Goal: Transaction & Acquisition: Purchase product/service

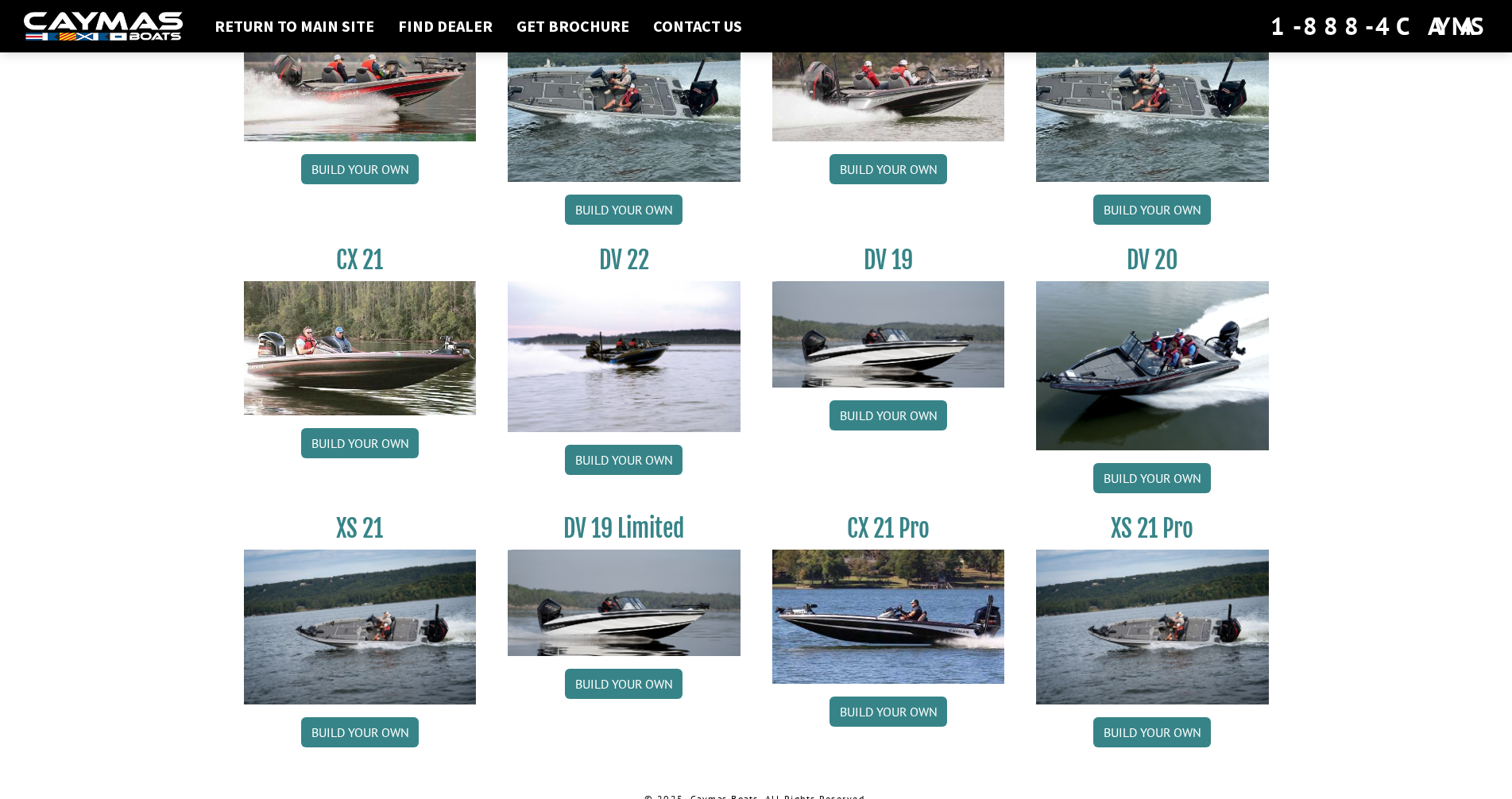
scroll to position [1726, 0]
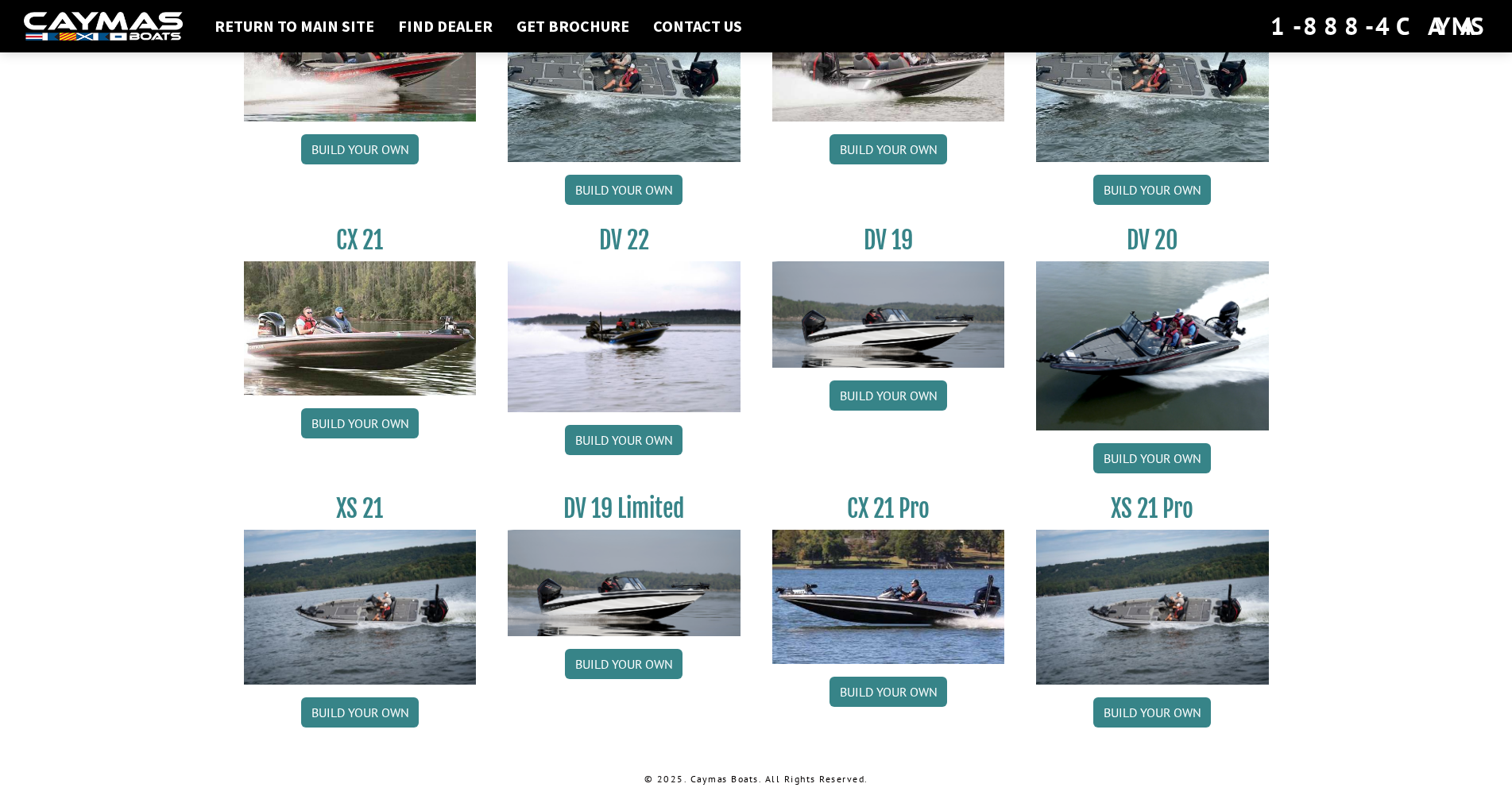
click at [387, 606] on img at bounding box center [360, 607] width 233 height 155
click at [373, 714] on link "Build your own" at bounding box center [360, 712] width 118 height 30
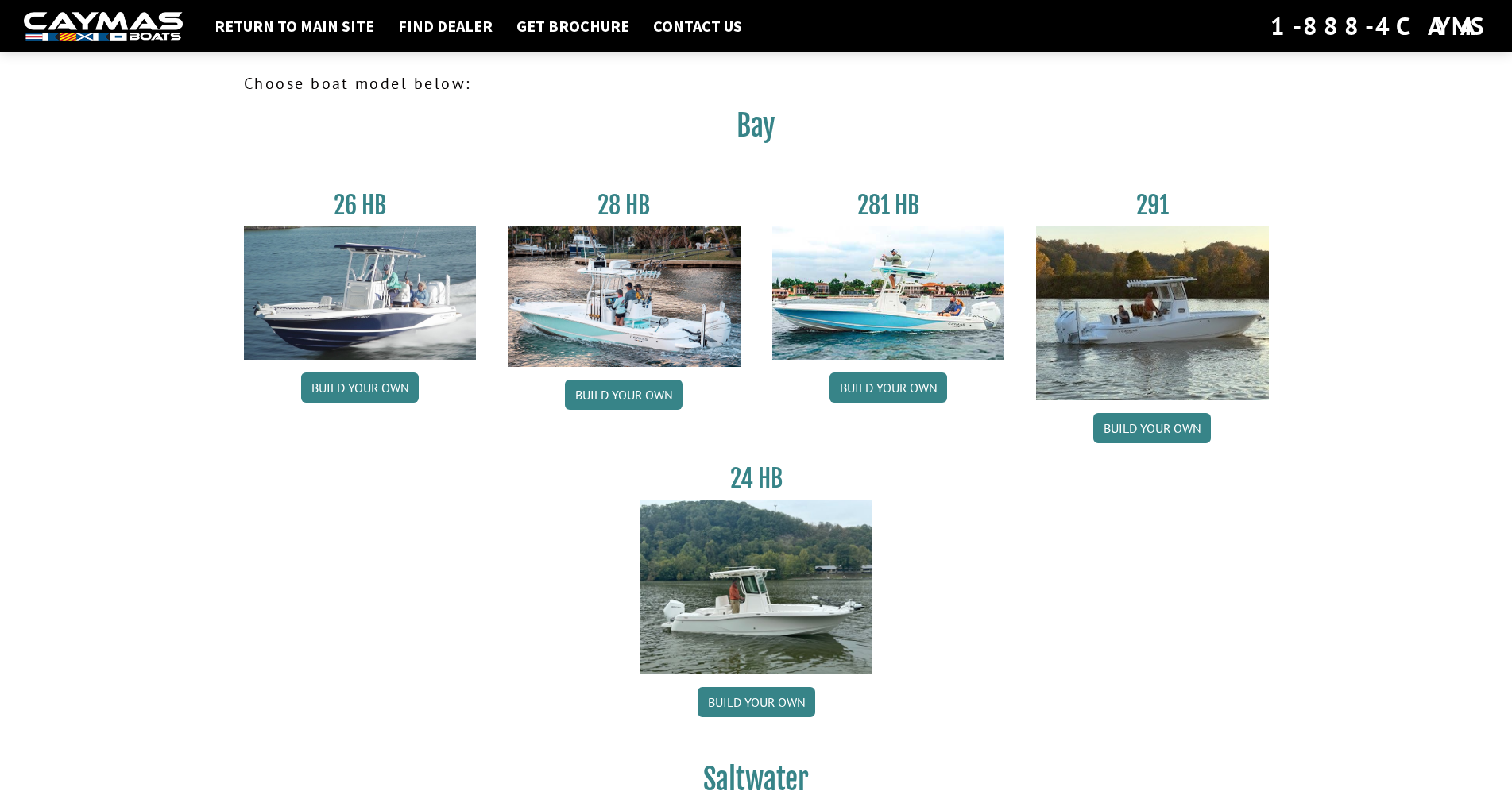
scroll to position [1726, 0]
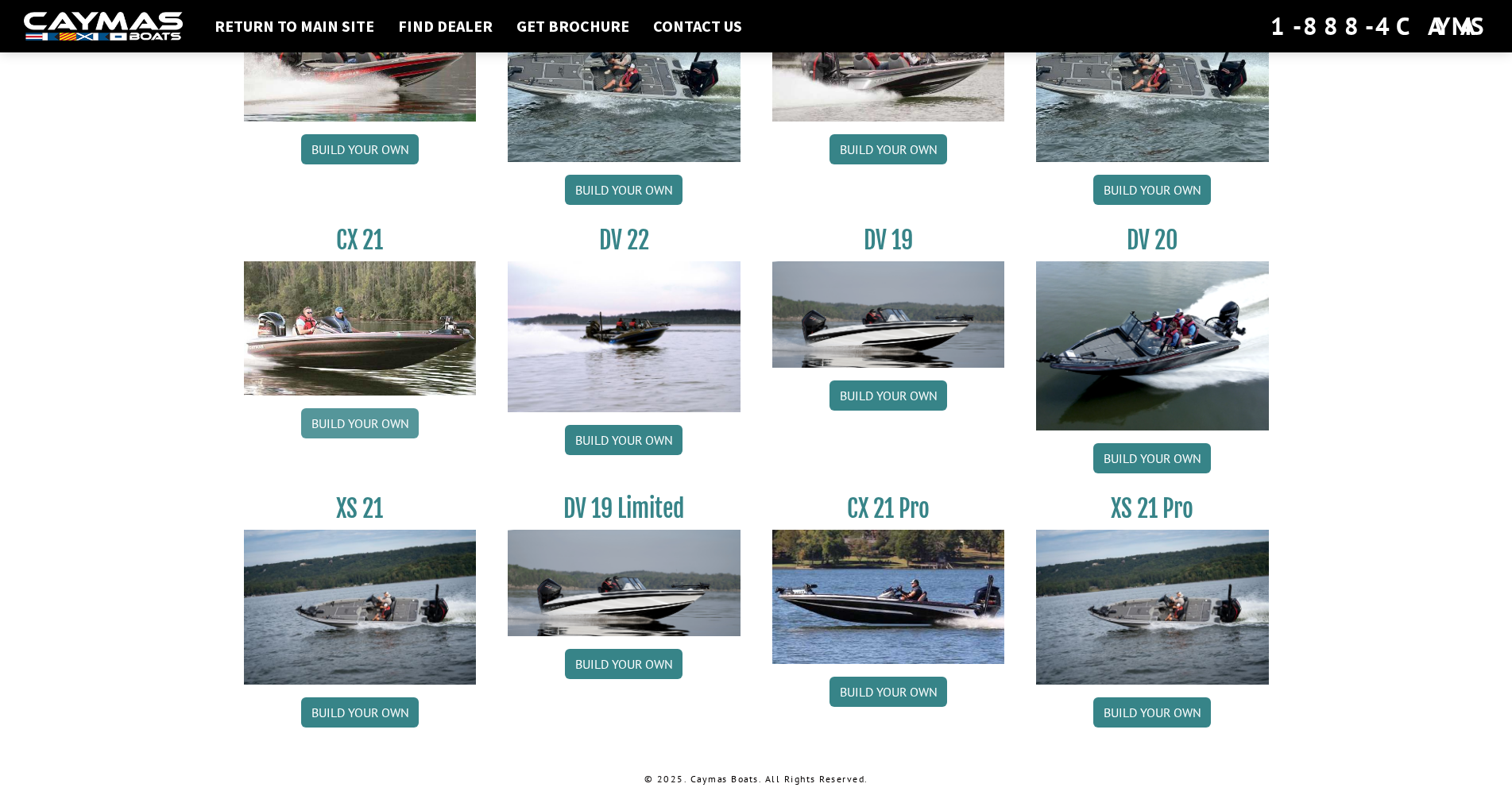
click at [363, 416] on link "Build your own" at bounding box center [360, 423] width 118 height 30
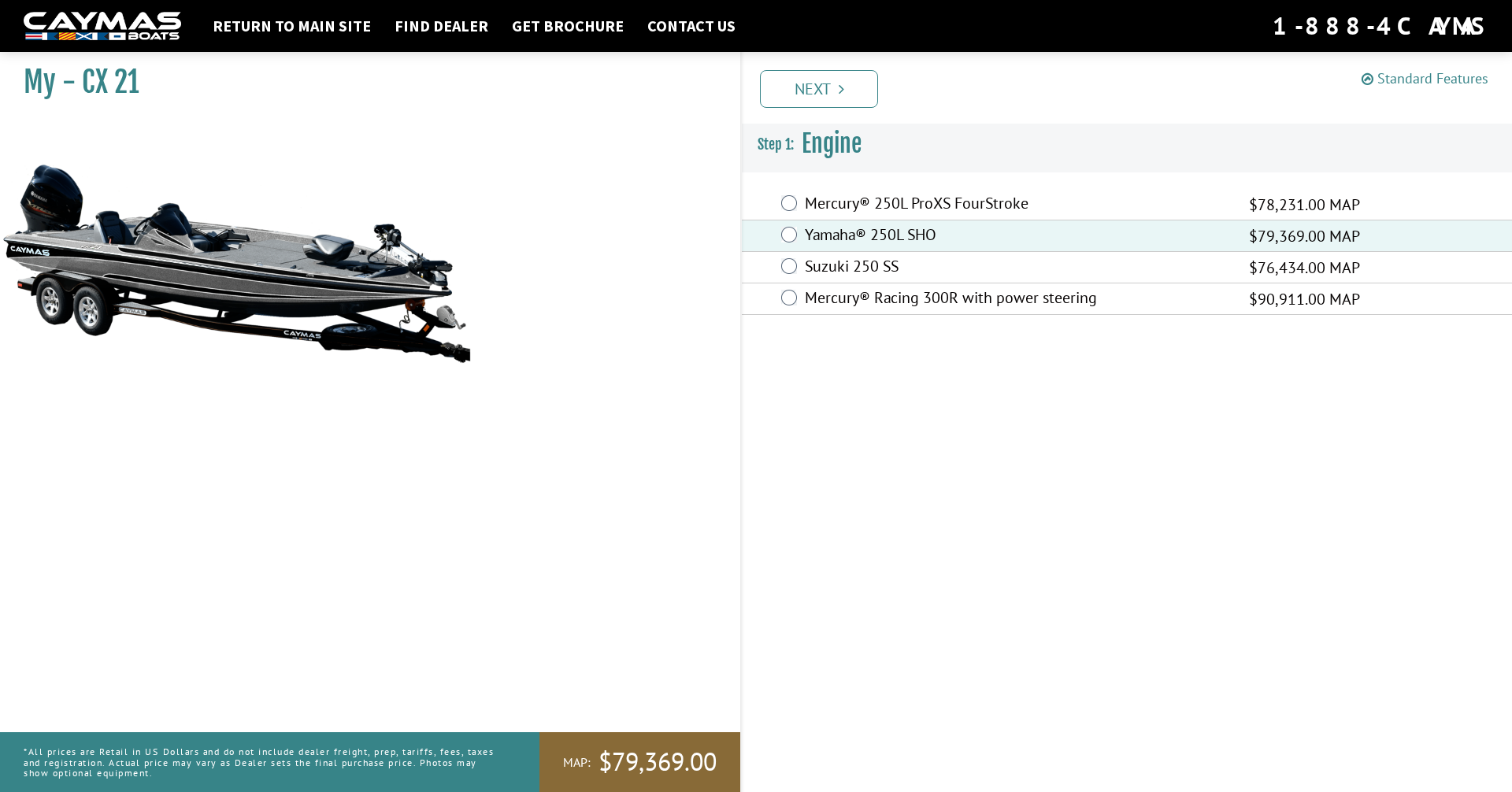
click at [1430, 79] on link "Standard Features" at bounding box center [1424, 79] width 127 height 18
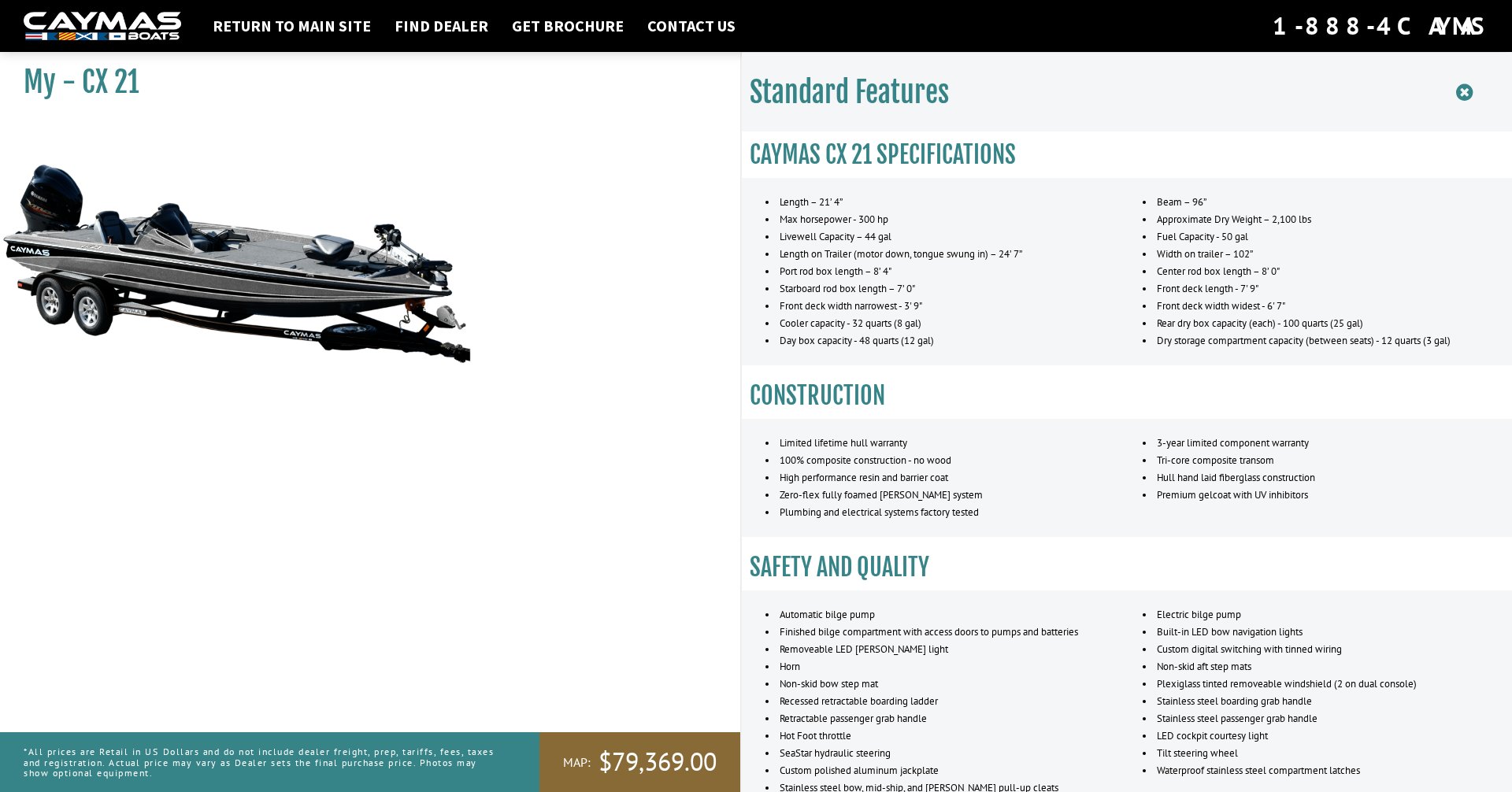
click at [1459, 90] on icon at bounding box center [1465, 93] width 17 height 20
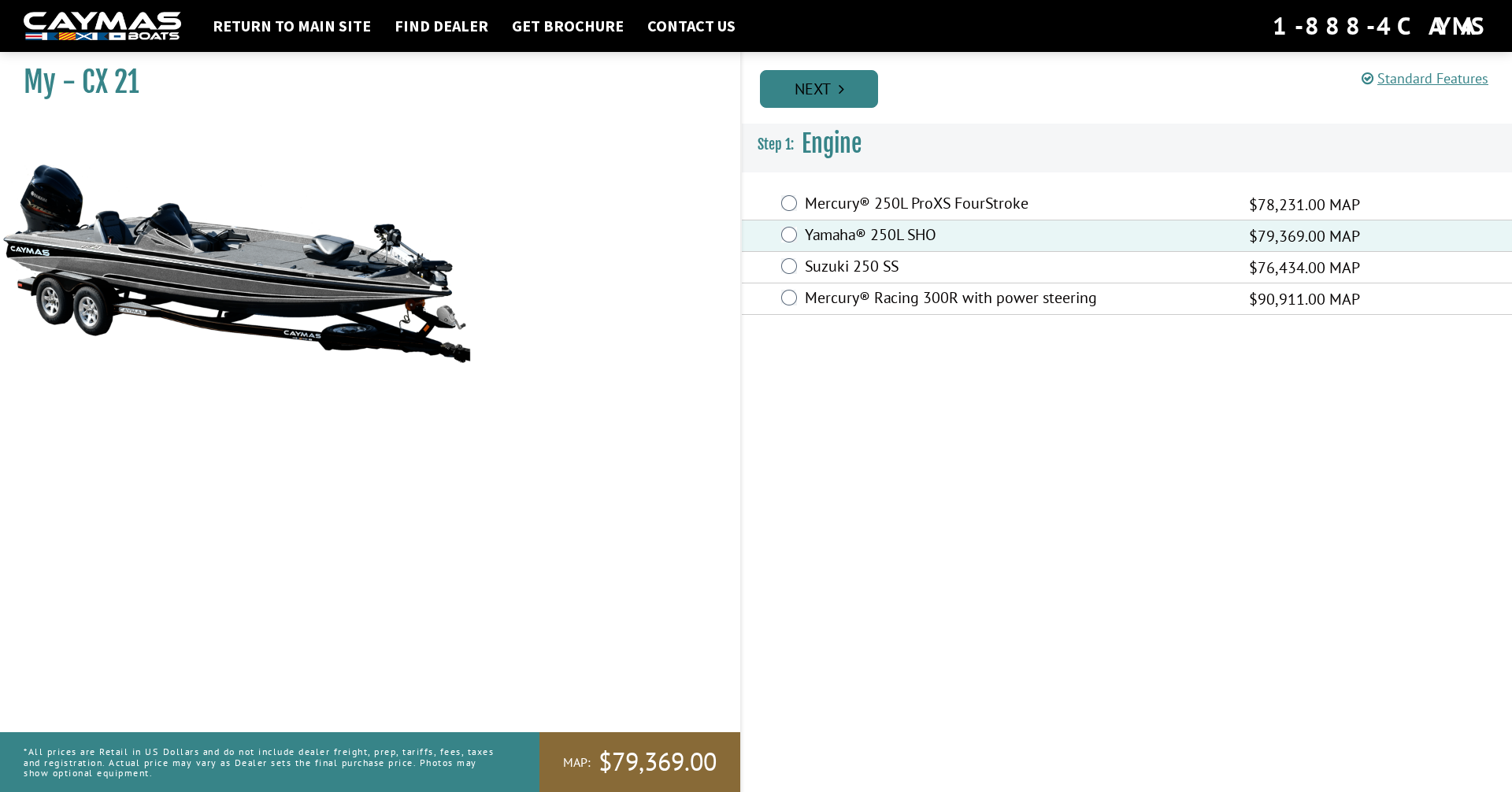
click at [821, 97] on link "Next" at bounding box center [819, 89] width 118 height 38
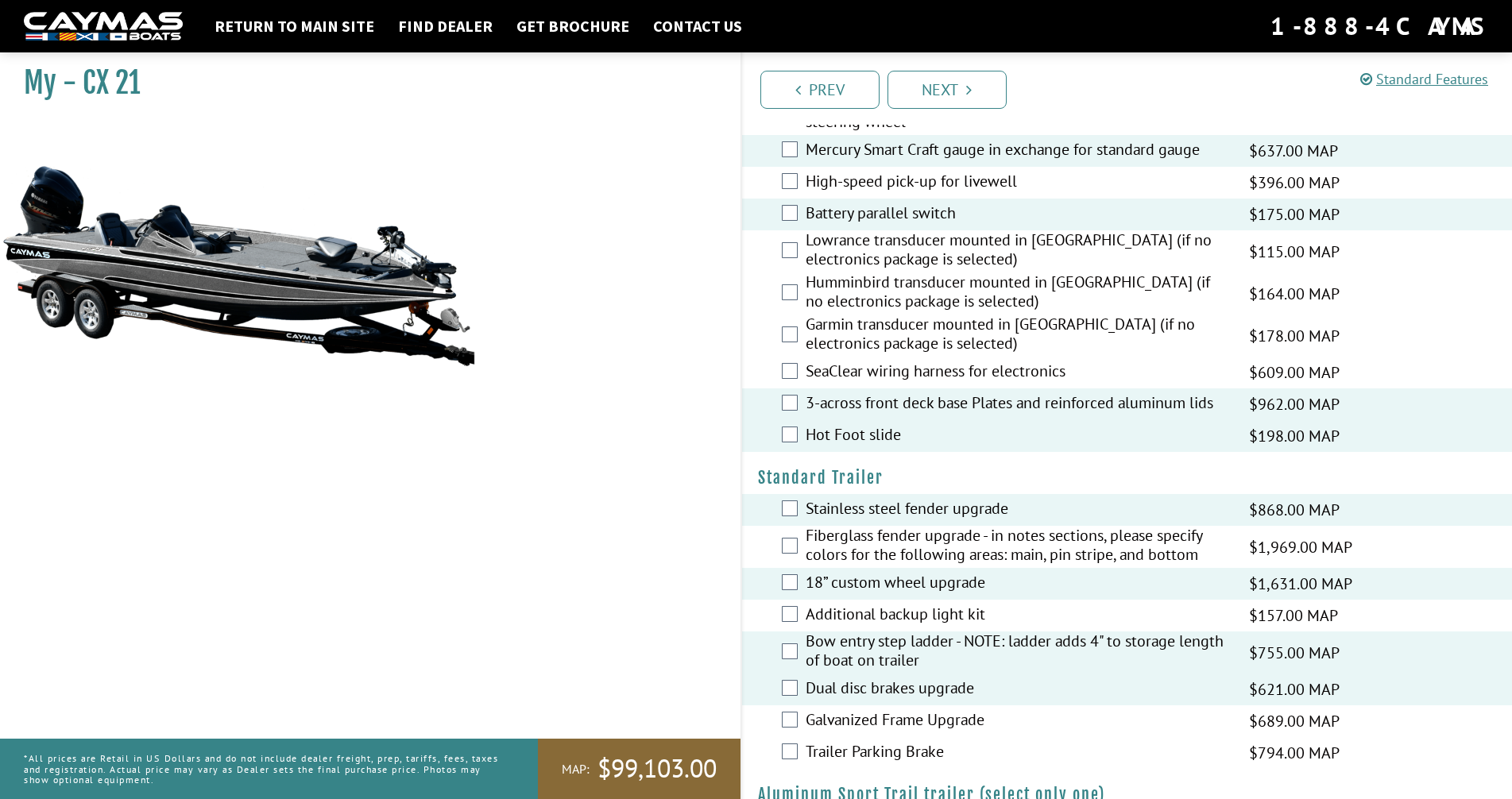
scroll to position [1988, 0]
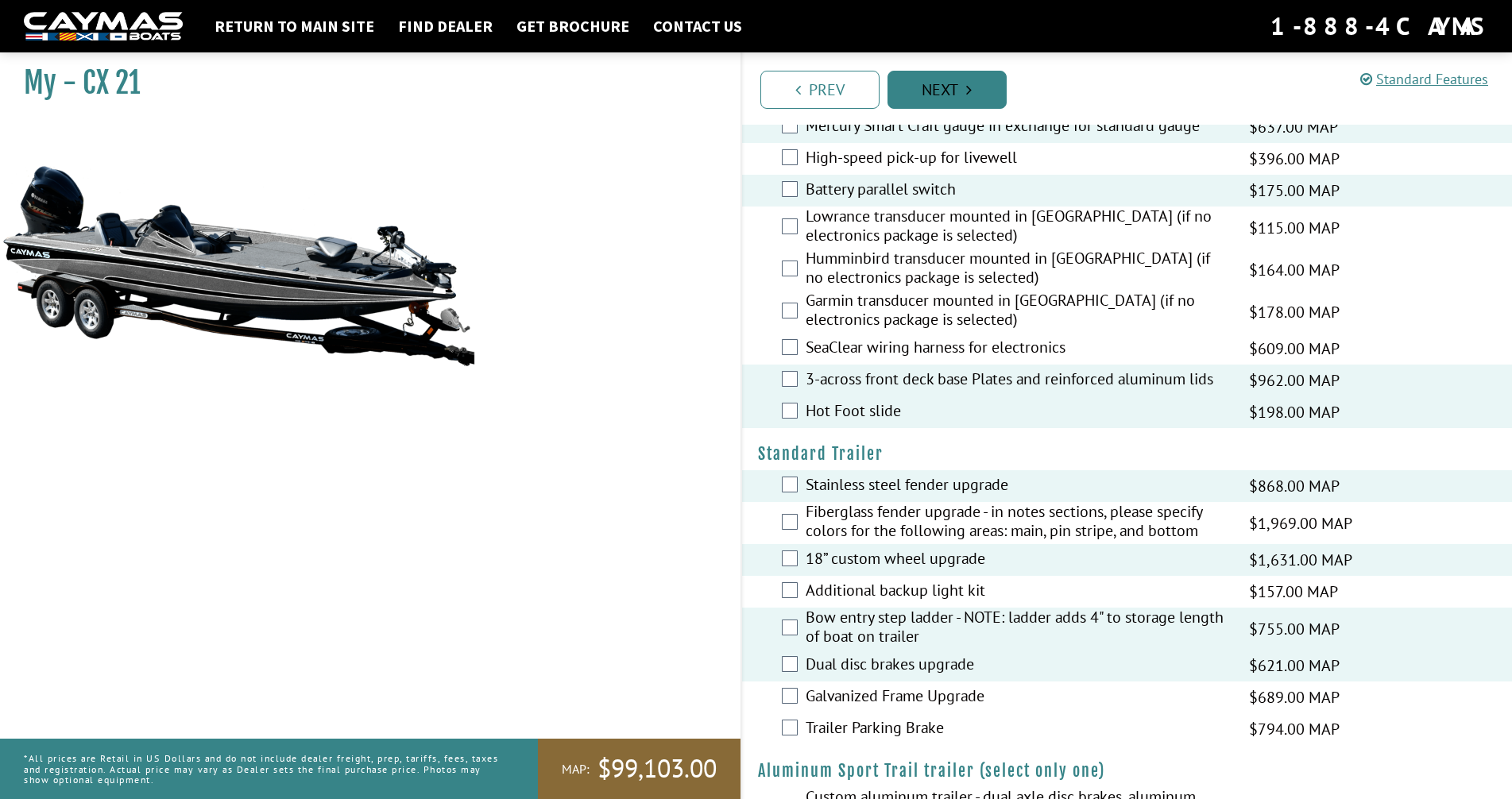
click at [953, 93] on link "Next" at bounding box center [947, 90] width 119 height 38
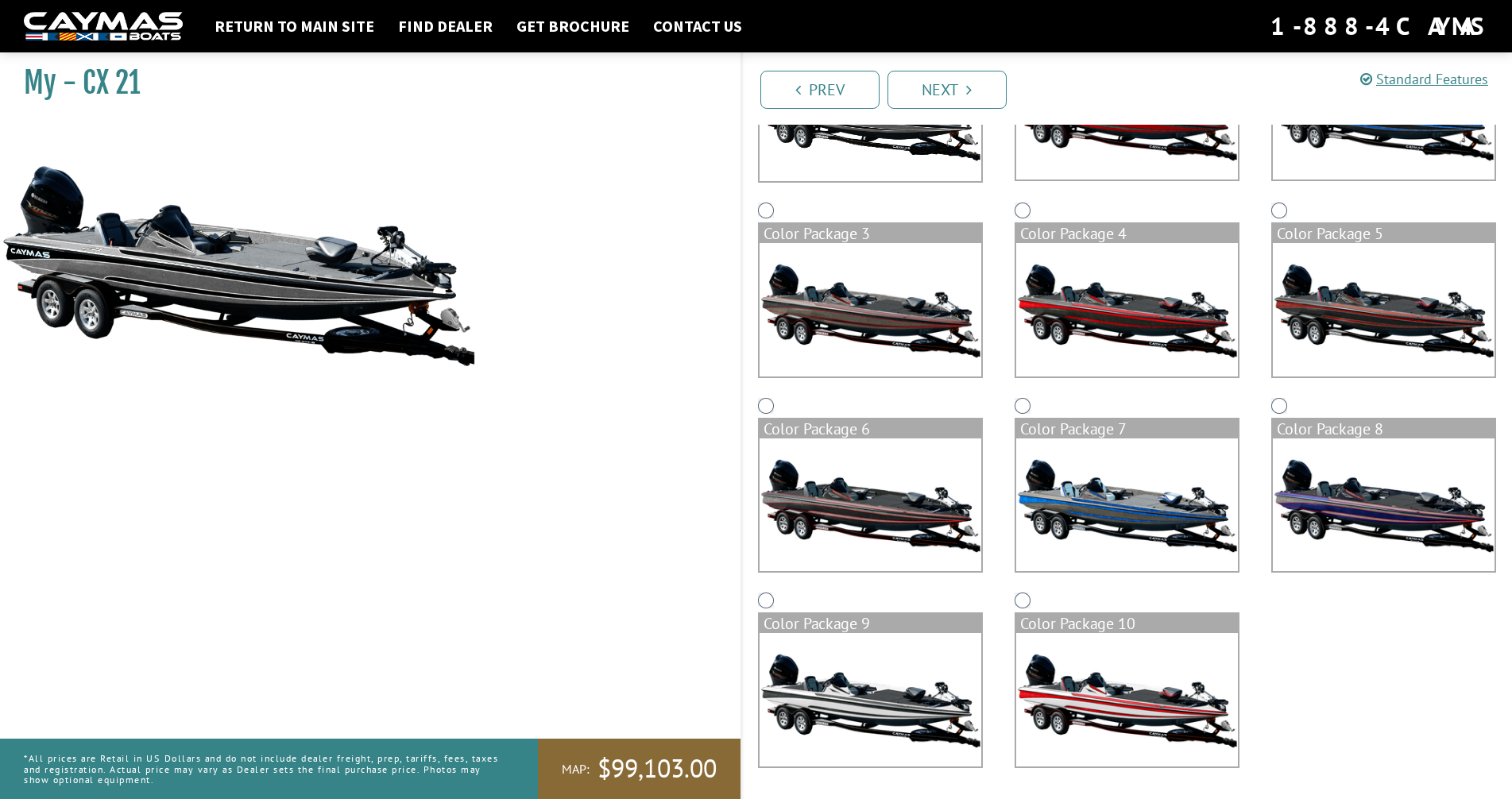
scroll to position [178, 0]
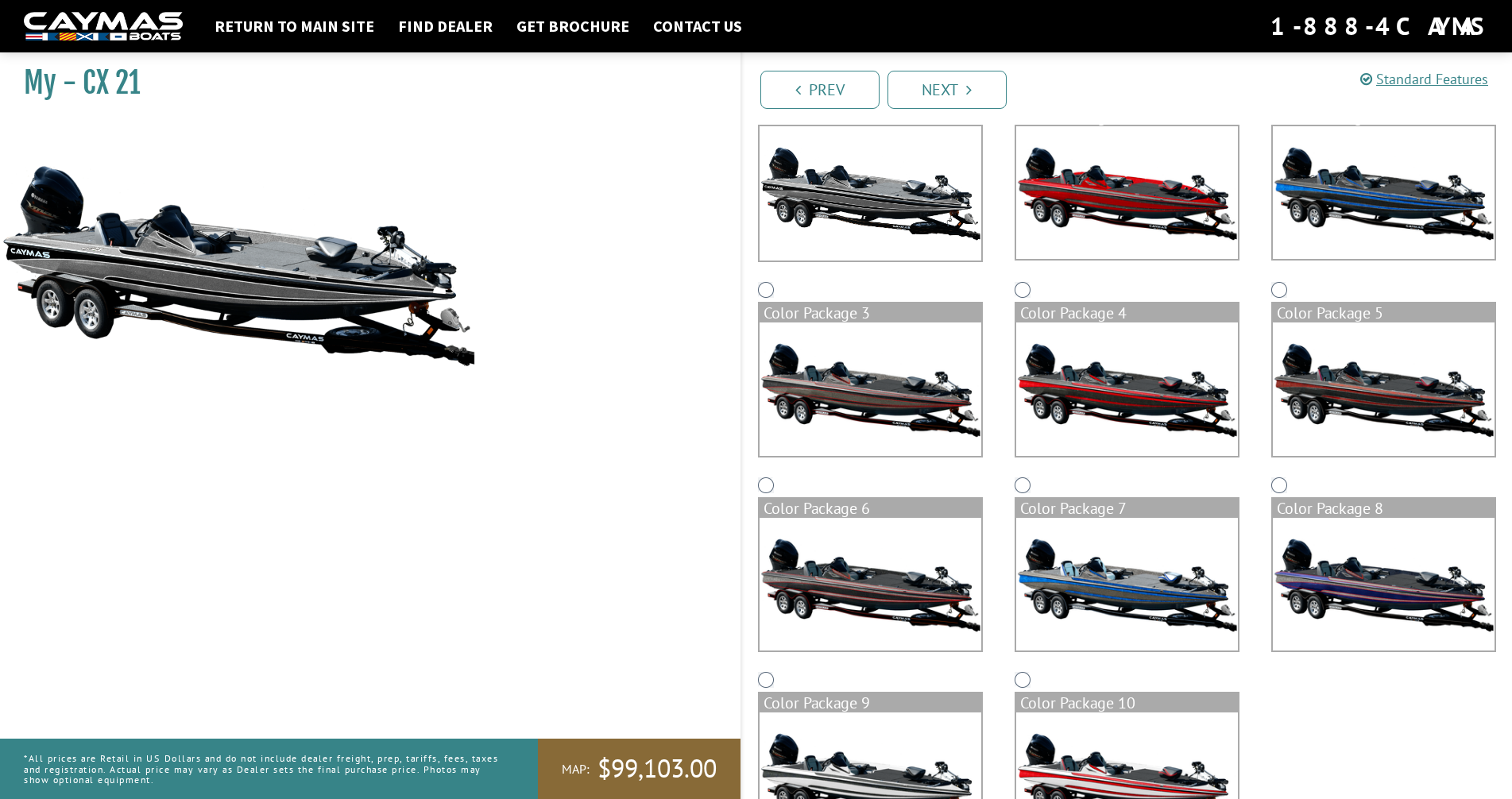
click at [1121, 412] on img at bounding box center [1127, 389] width 222 height 133
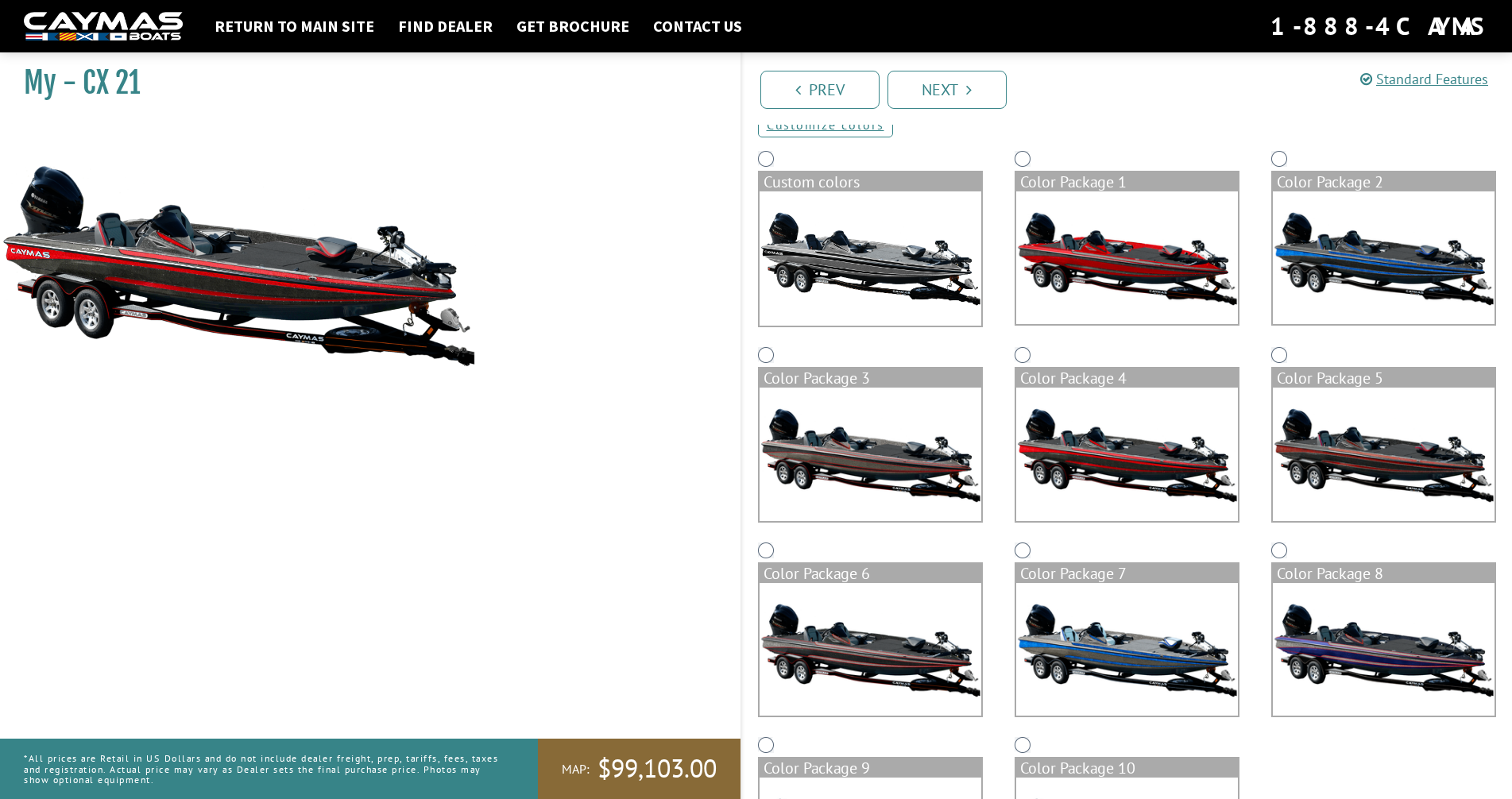
scroll to position [0, 0]
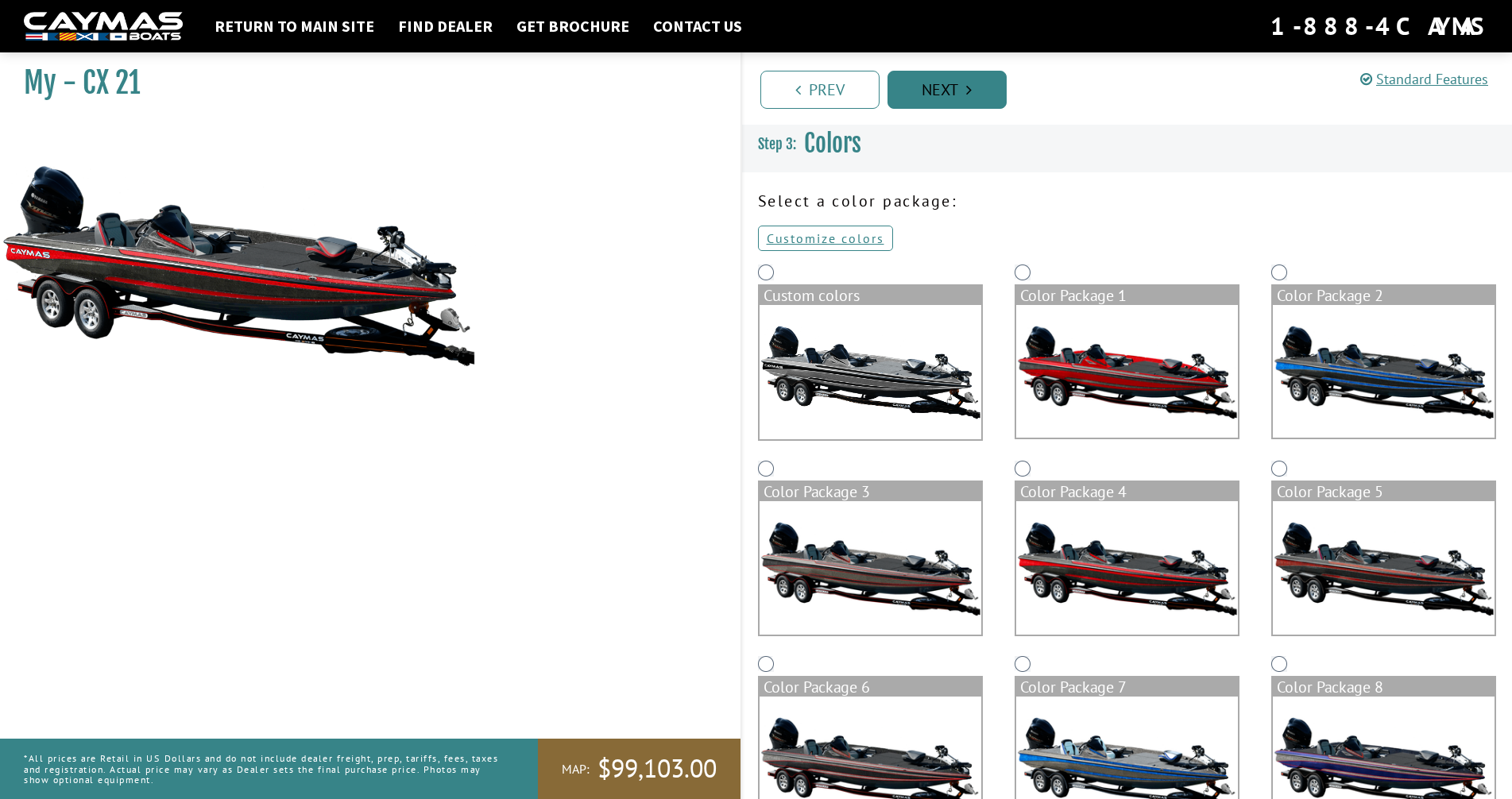
click at [947, 98] on link "Next" at bounding box center [947, 90] width 119 height 38
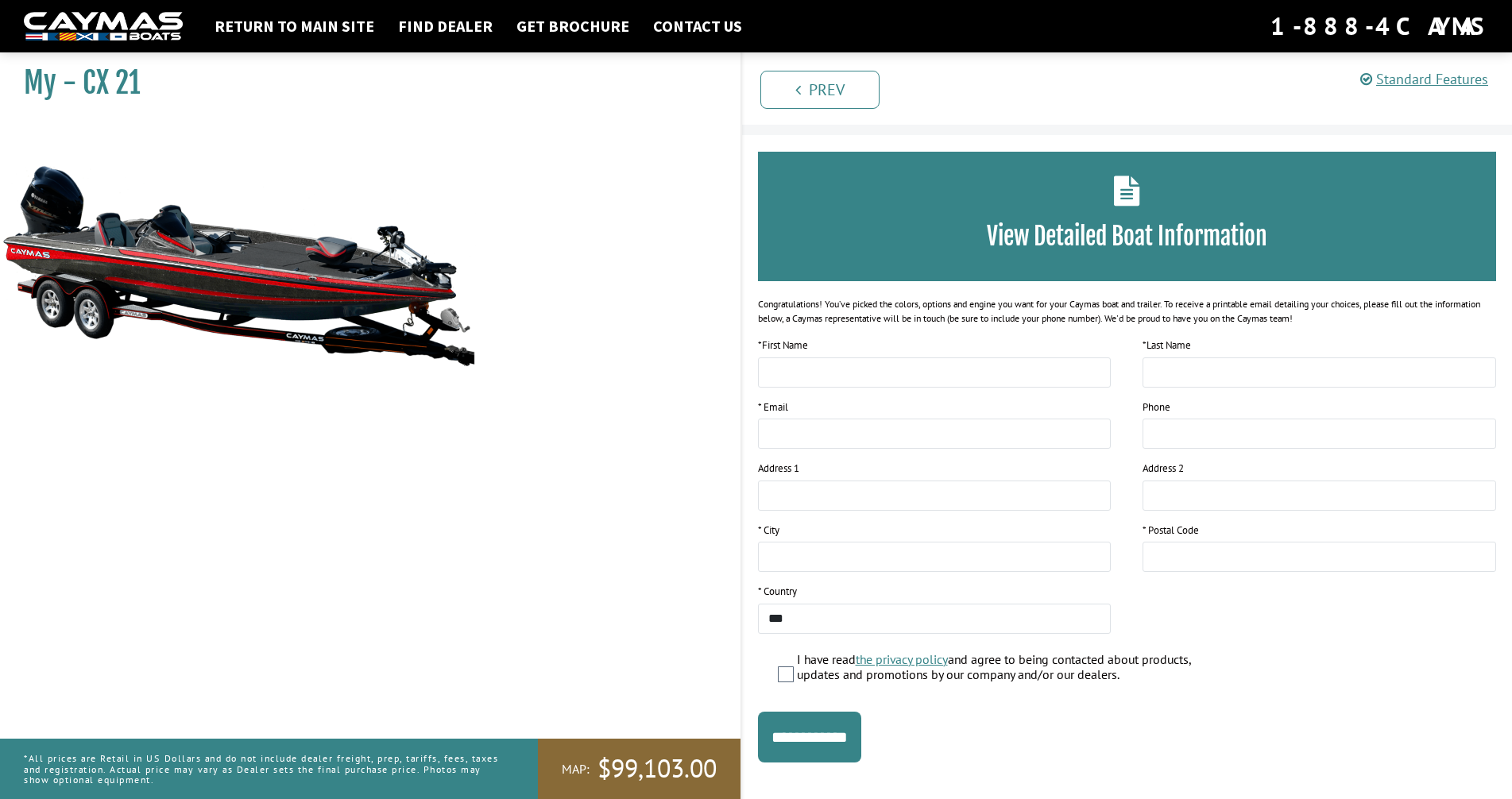
scroll to position [54, 0]
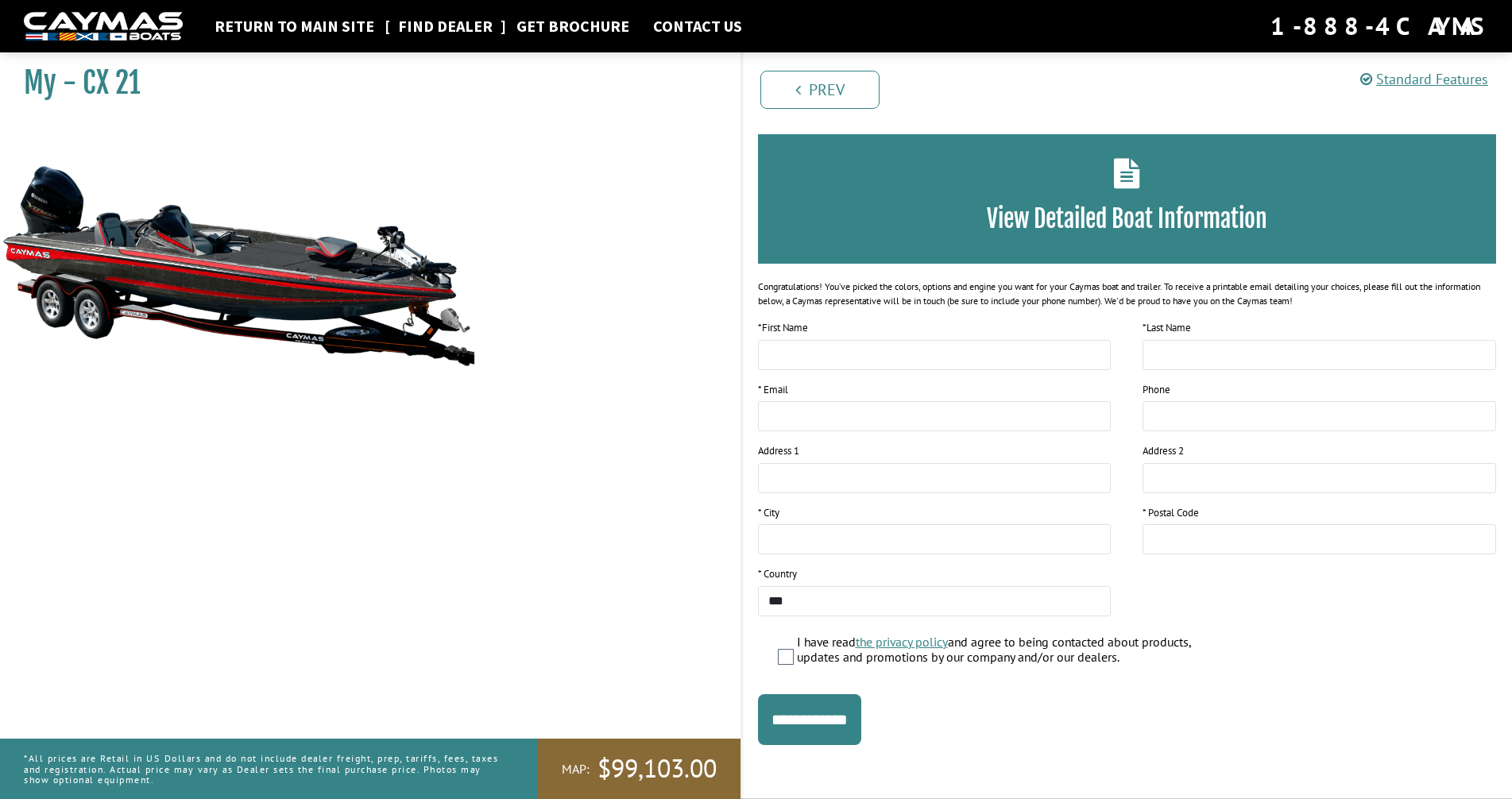
click at [436, 25] on link "Find Dealer" at bounding box center [446, 26] width 110 height 21
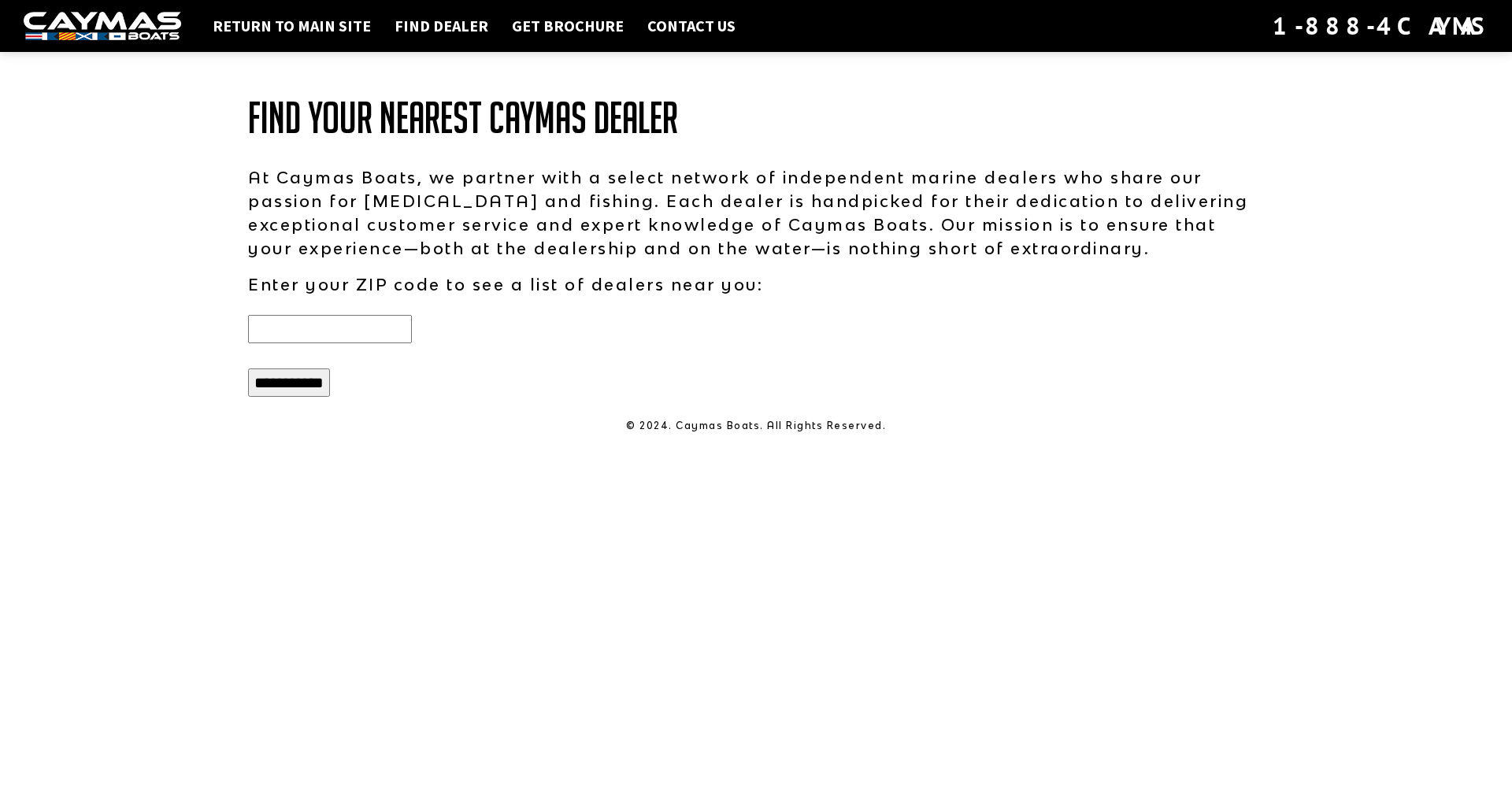
click at [299, 324] on input "text" at bounding box center [330, 329] width 164 height 28
type input "*****"
click at [298, 383] on input "**********" at bounding box center [289, 383] width 82 height 28
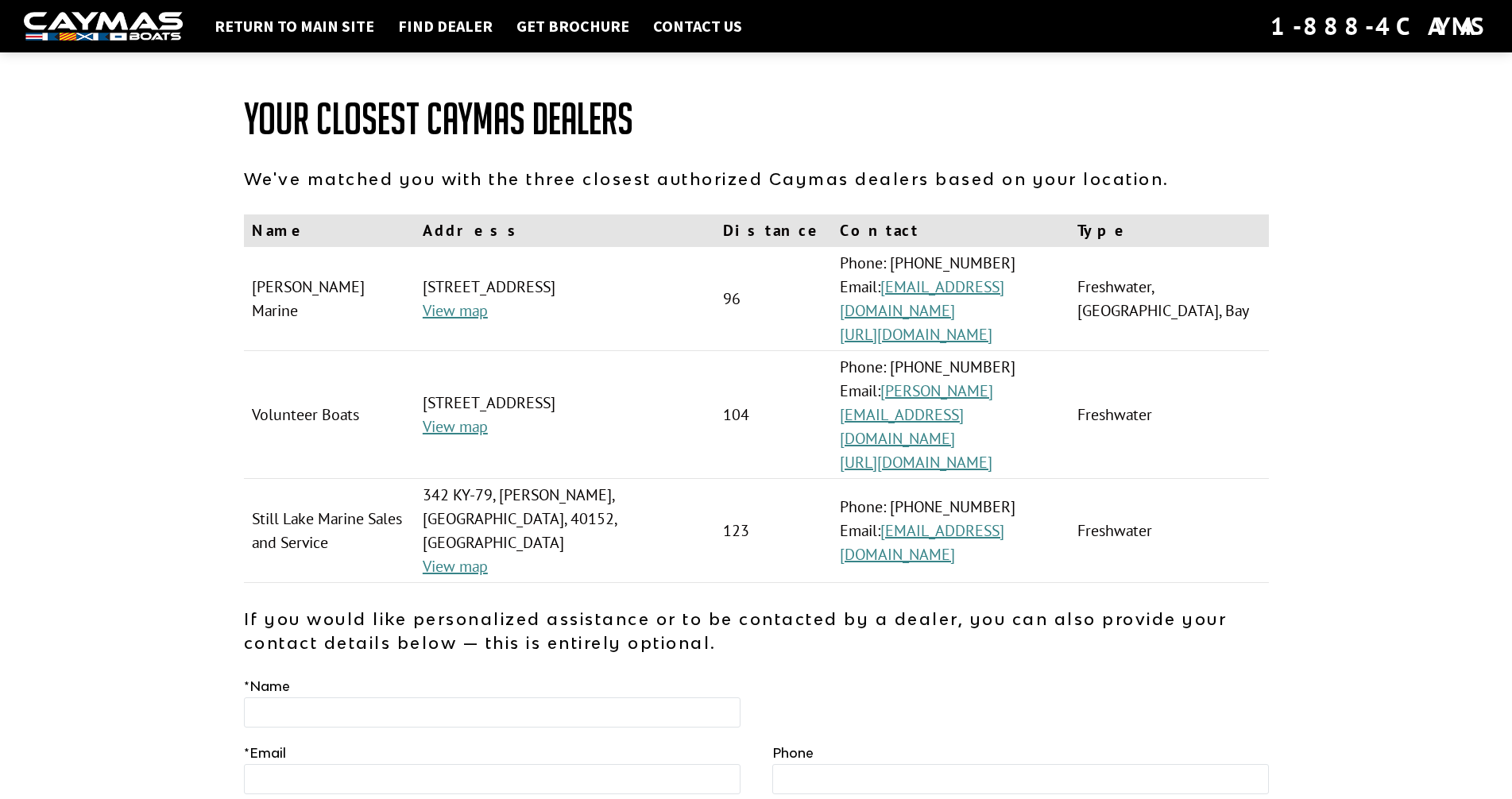
click at [384, 304] on td "[PERSON_NAME] Marine" at bounding box center [329, 299] width 171 height 104
click at [318, 292] on td "[PERSON_NAME] Marine" at bounding box center [329, 299] width 171 height 104
click at [970, 285] on link "[EMAIL_ADDRESS][DOMAIN_NAME]" at bounding box center [922, 298] width 164 height 44
drag, startPoint x: 849, startPoint y: 308, endPoint x: 1060, endPoint y: 317, distance: 211.2
click at [1060, 317] on td "Phone: [PHONE_NUMBER] Email: [EMAIL_ADDRESS][DOMAIN_NAME] [URL][DOMAIN_NAME]" at bounding box center [950, 299] width 238 height 104
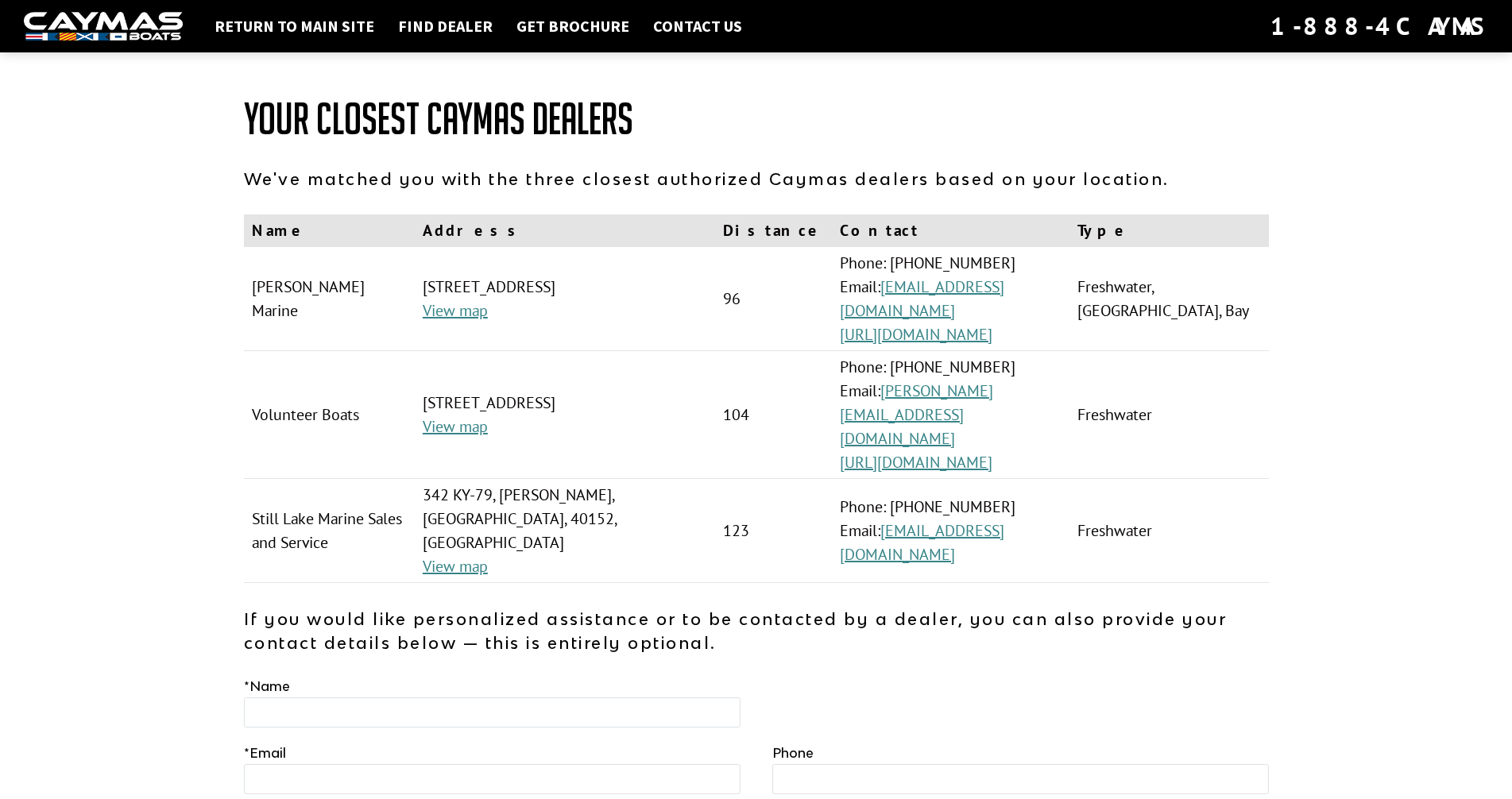
click at [1193, 309] on td "Freshwater, [GEOGRAPHIC_DATA], Bay" at bounding box center [1169, 299] width 199 height 104
click at [965, 289] on link "[EMAIL_ADDRESS][DOMAIN_NAME]" at bounding box center [922, 298] width 164 height 44
